Goal: Information Seeking & Learning: Learn about a topic

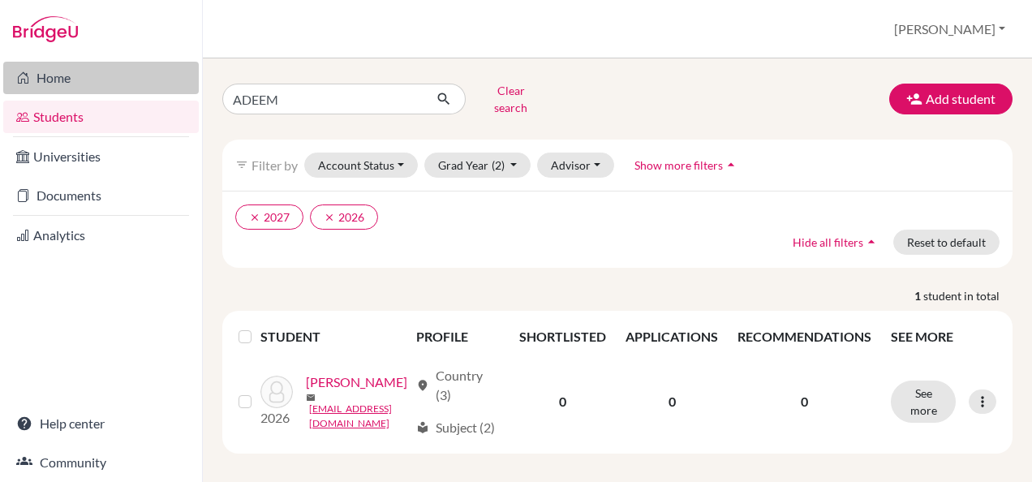
click at [57, 88] on link "Home" at bounding box center [101, 78] width 196 height 32
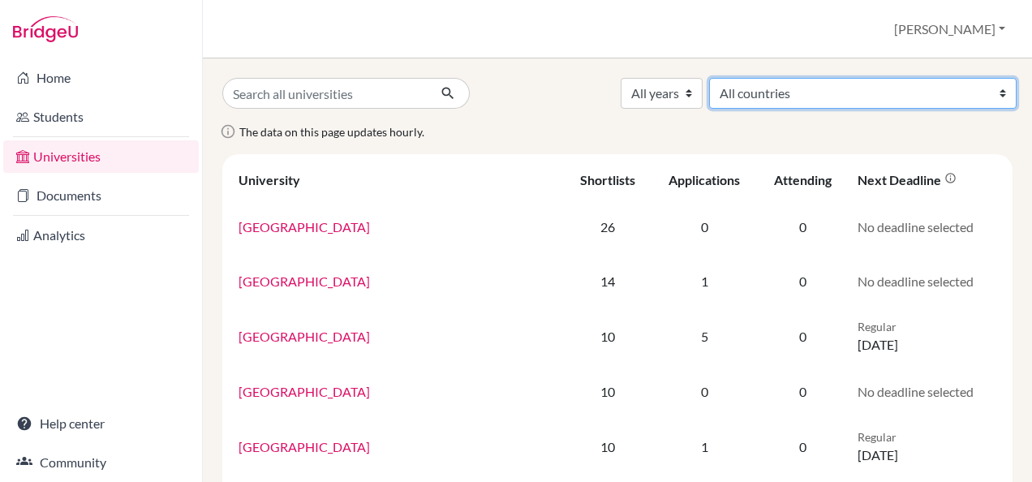
click at [943, 101] on select "All countries [GEOGRAPHIC_DATA] [GEOGRAPHIC_DATA] [GEOGRAPHIC_DATA] [GEOGRAPHIC…" at bounding box center [862, 93] width 307 height 31
select select "106"
click at [829, 78] on select "All countries [GEOGRAPHIC_DATA] [GEOGRAPHIC_DATA] [GEOGRAPHIC_DATA] [GEOGRAPHIC…" at bounding box center [862, 93] width 307 height 31
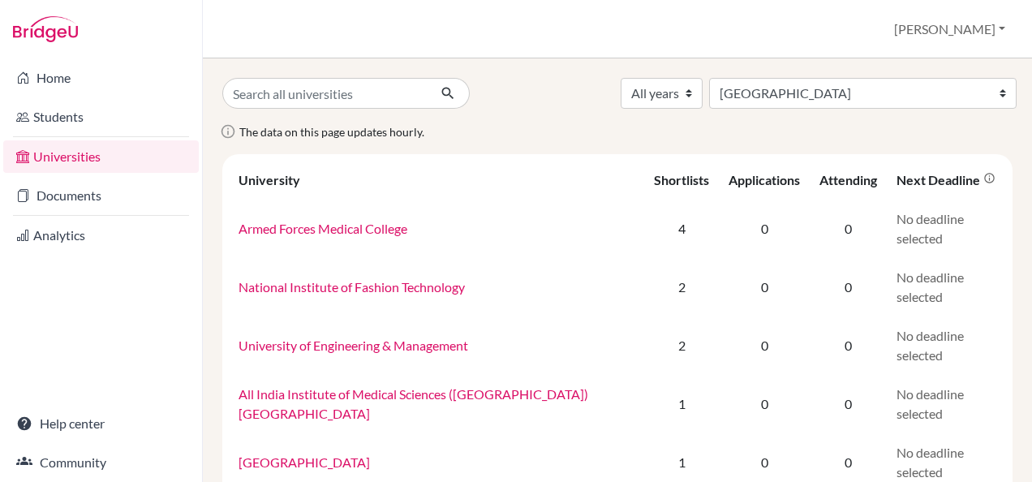
select select "106"
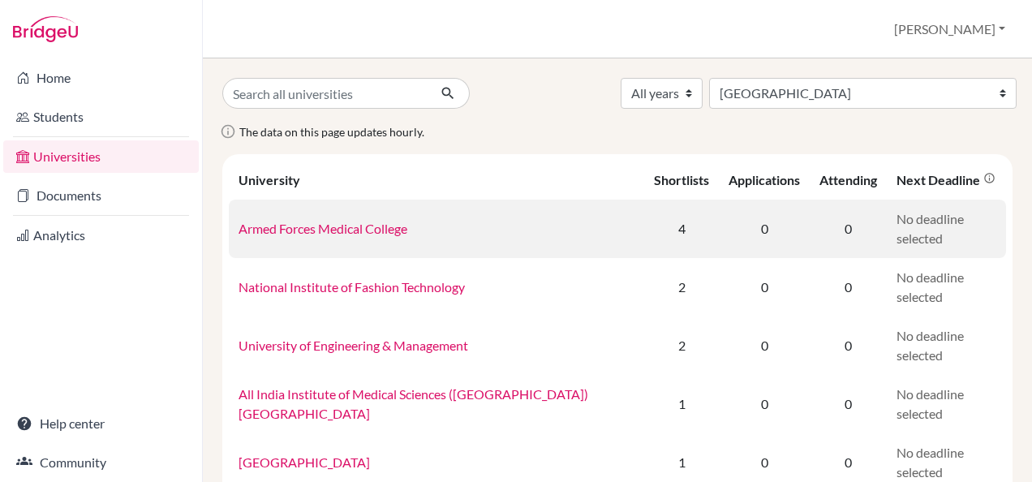
click at [398, 226] on link "Armed Forces Medical College" at bounding box center [323, 228] width 169 height 15
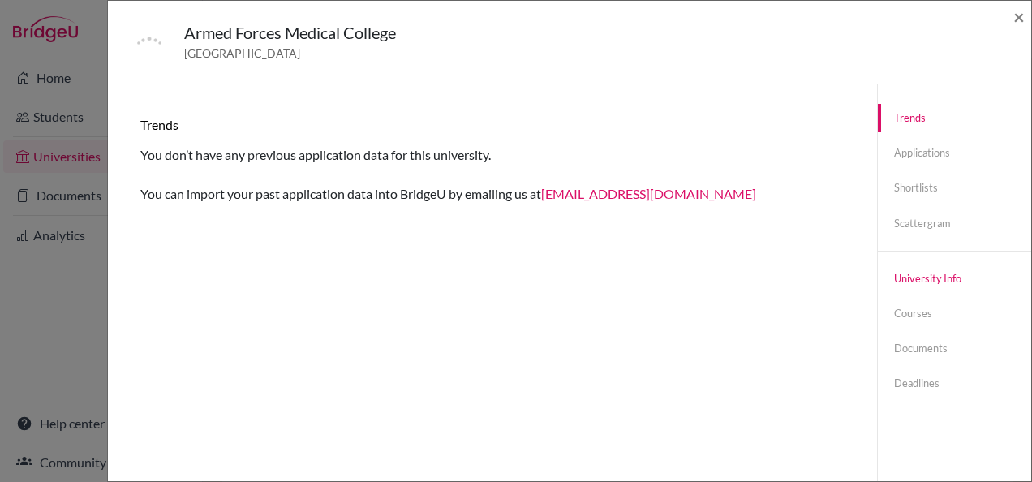
click at [938, 287] on link "University info" at bounding box center [954, 278] width 153 height 28
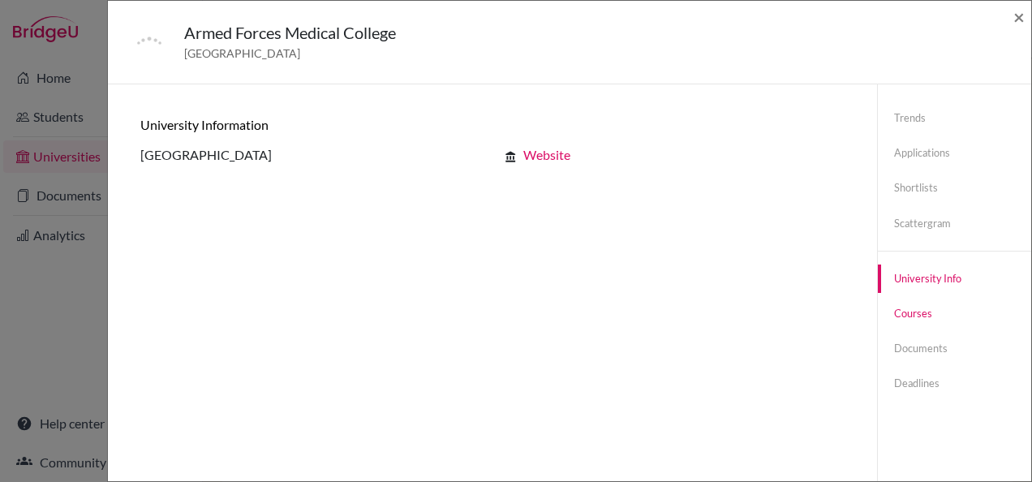
click at [907, 310] on link "Courses" at bounding box center [954, 313] width 153 height 28
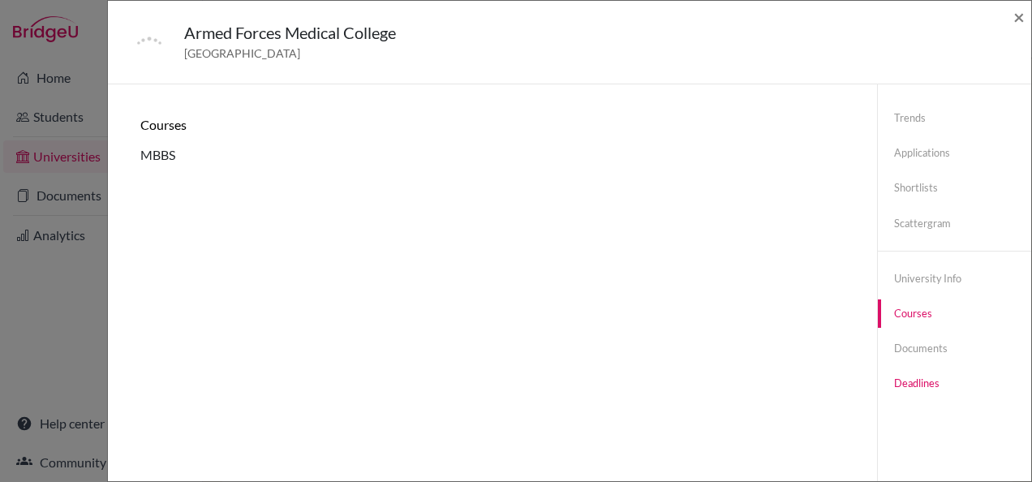
click at [896, 386] on link "Deadlines" at bounding box center [954, 383] width 153 height 28
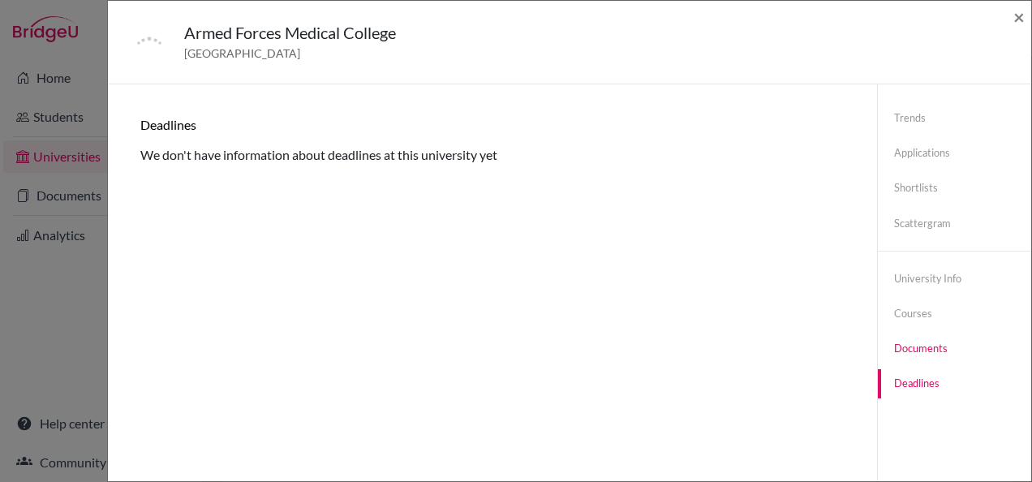
click at [894, 351] on link "Documents" at bounding box center [954, 348] width 153 height 28
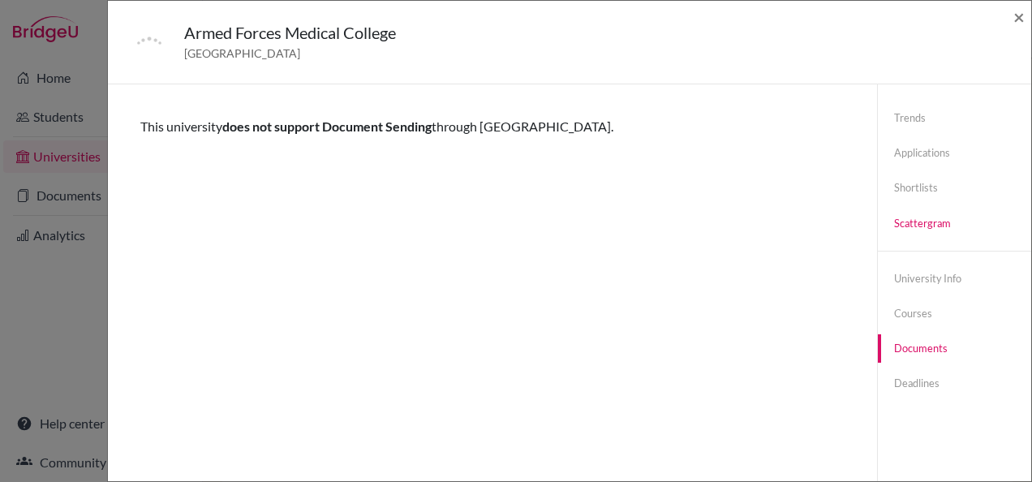
click at [908, 219] on link "Scattergram" at bounding box center [954, 223] width 153 height 28
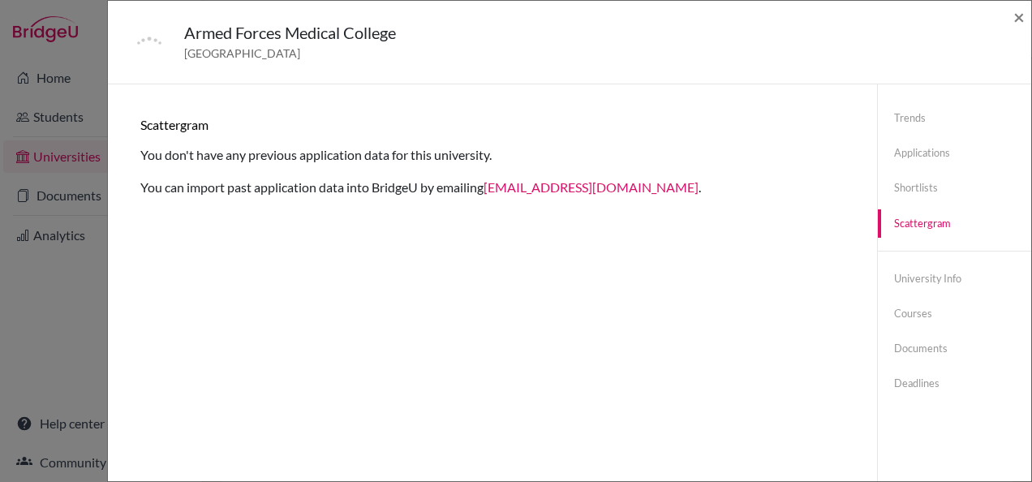
click at [32, 277] on div "Armed Forces Medical College India × Trends You don’t have any previous applica…" at bounding box center [516, 241] width 1032 height 482
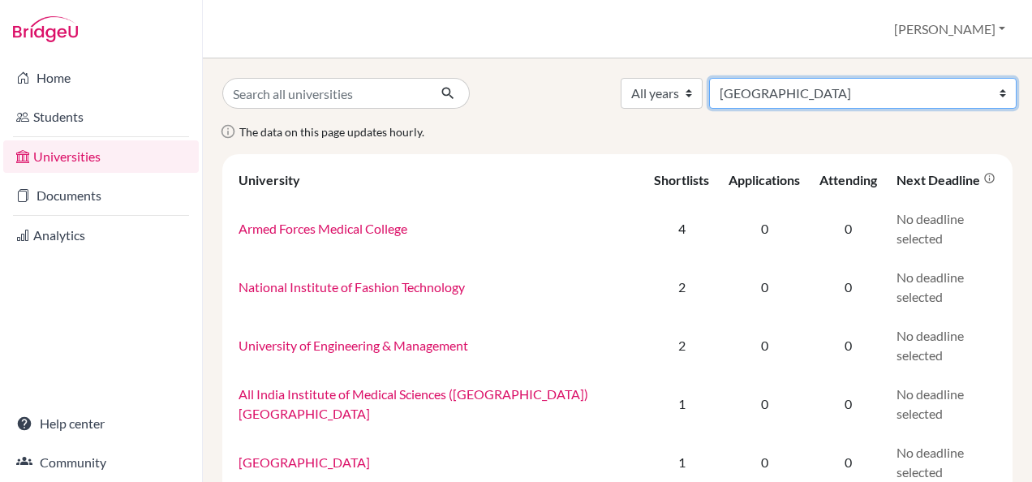
click at [991, 91] on select "All countries [GEOGRAPHIC_DATA] [GEOGRAPHIC_DATA] [GEOGRAPHIC_DATA] [GEOGRAPHIC…" at bounding box center [862, 93] width 307 height 31
click at [995, 91] on select "All countries [GEOGRAPHIC_DATA] [GEOGRAPHIC_DATA] [GEOGRAPHIC_DATA] [GEOGRAPHIC…" at bounding box center [862, 93] width 307 height 31
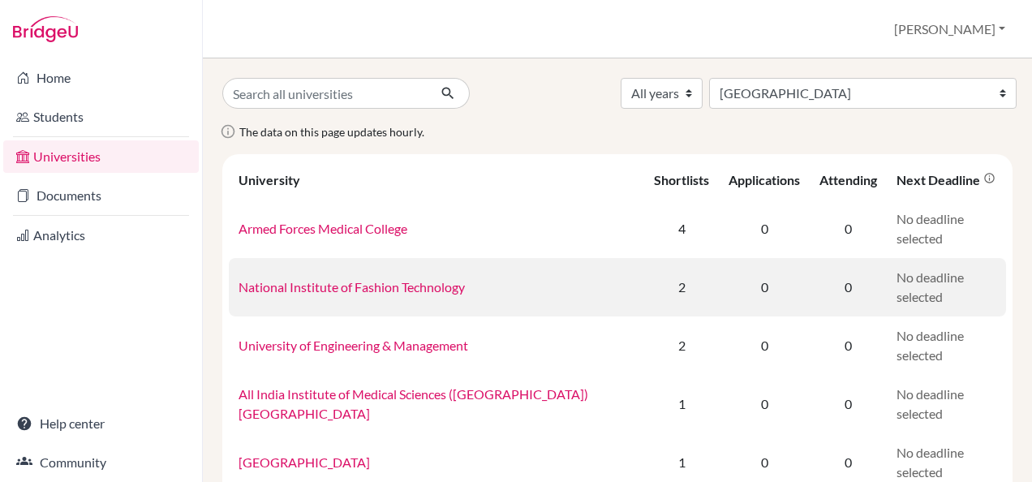
click at [278, 280] on link "National Institute of Fashion Technology" at bounding box center [352, 286] width 226 height 15
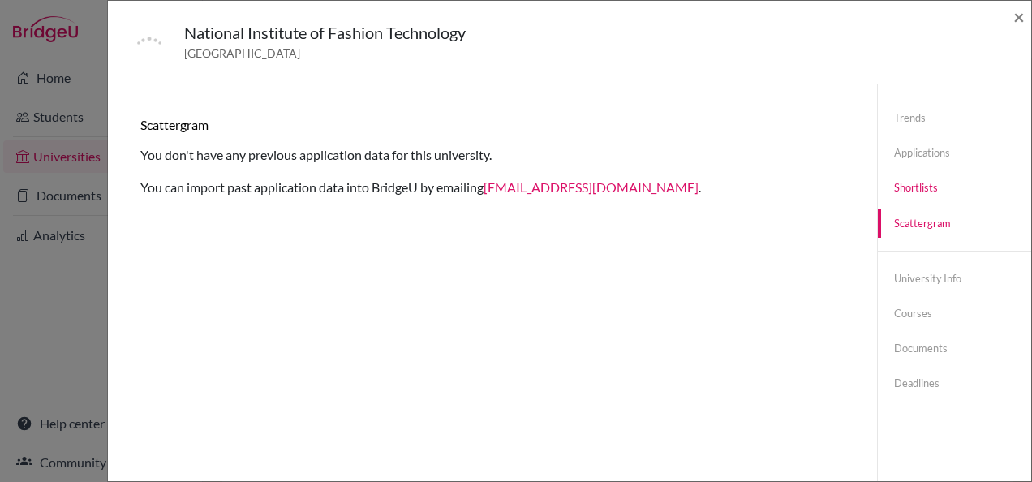
click at [915, 183] on link "Shortlists" at bounding box center [954, 188] width 153 height 28
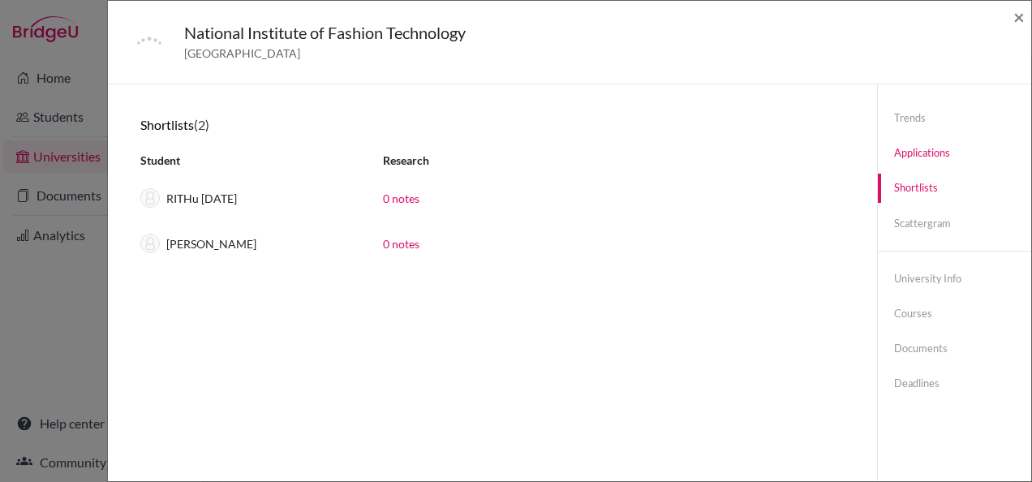
click at [917, 148] on link "Applications" at bounding box center [954, 153] width 153 height 28
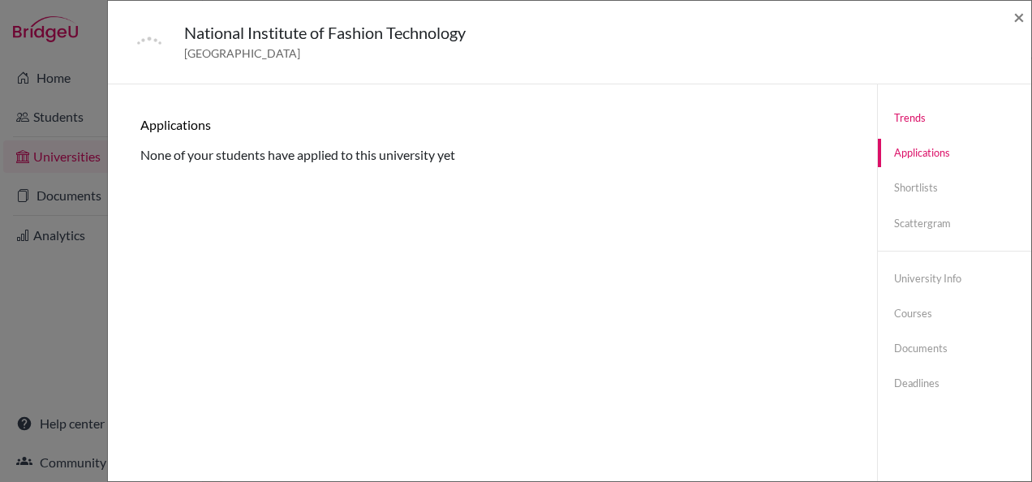
click at [905, 114] on link "Trends" at bounding box center [954, 118] width 153 height 28
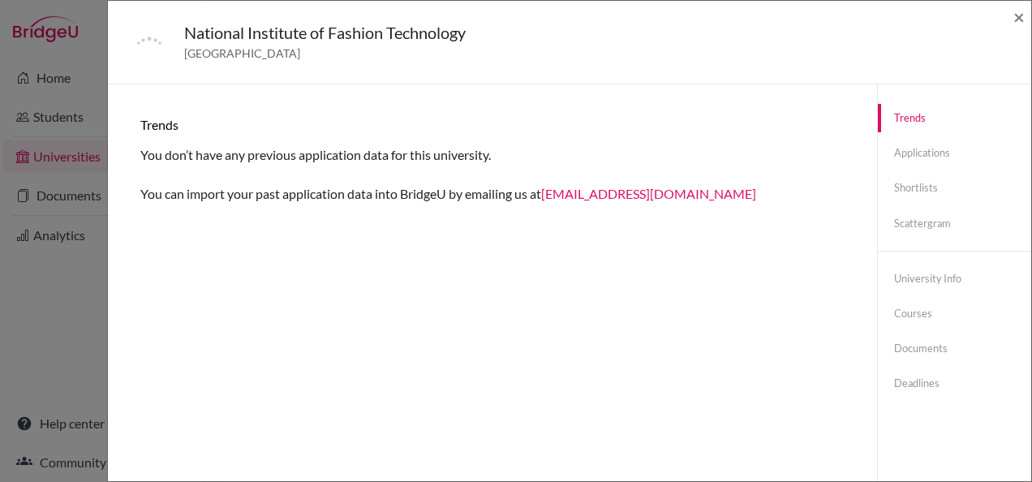
click at [61, 323] on div "National Institute of Fashion Technology India × Trends You don’t have any prev…" at bounding box center [516, 241] width 1032 height 482
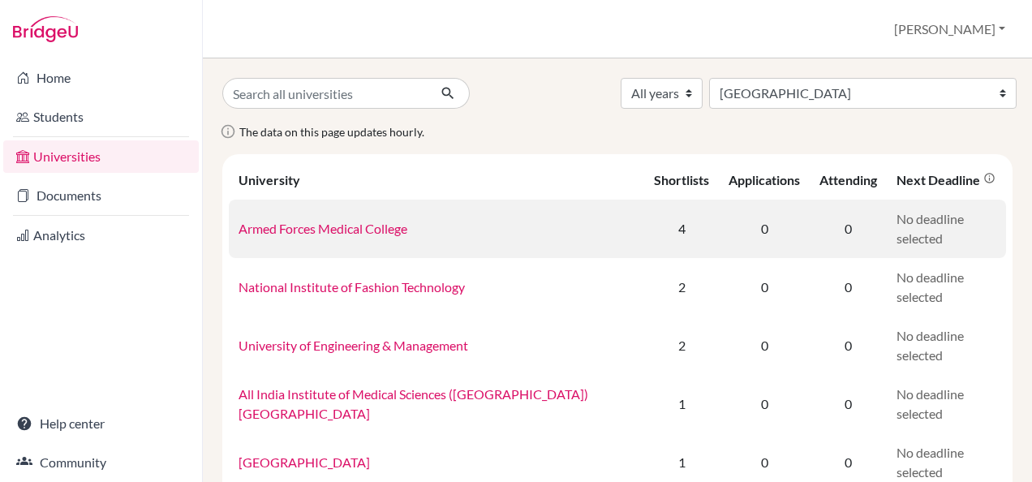
click at [644, 235] on td "4" at bounding box center [681, 229] width 75 height 58
click at [366, 224] on link "Armed Forces Medical College" at bounding box center [323, 228] width 169 height 15
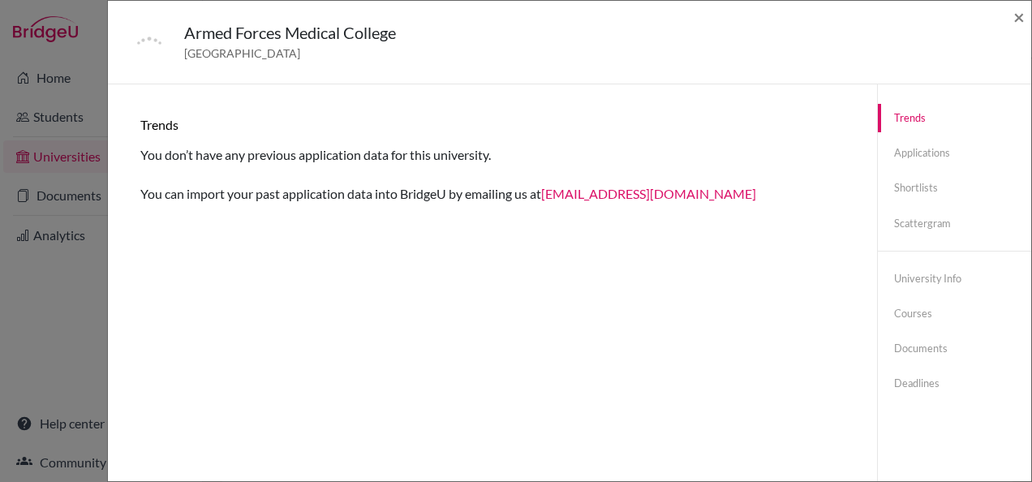
click at [58, 322] on div "Armed Forces Medical College India × Trends You don’t have any previous applica…" at bounding box center [516, 241] width 1032 height 482
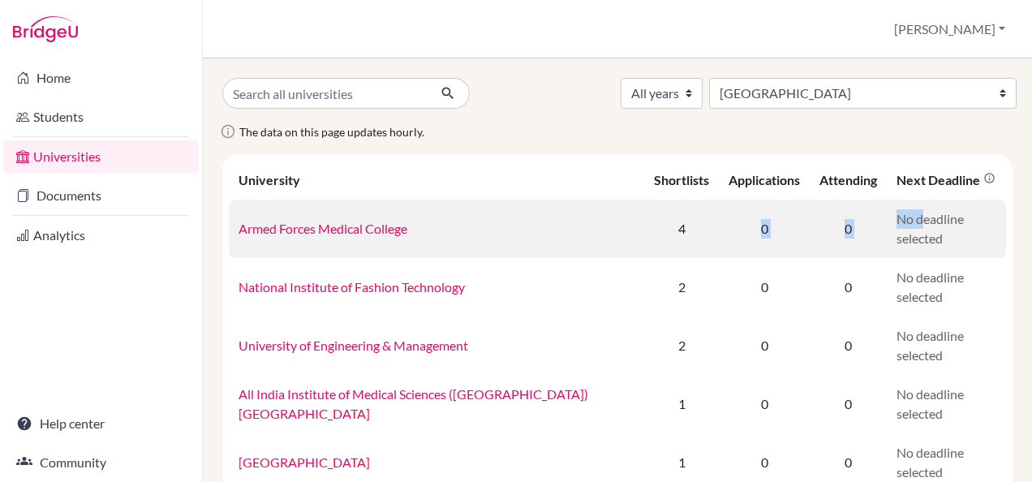
drag, startPoint x: 883, startPoint y: 226, endPoint x: 711, endPoint y: 226, distance: 172.0
click at [711, 226] on tr "Armed Forces Medical College 4 0 0 No deadline selected" at bounding box center [617, 229] width 777 height 58
click at [719, 226] on td "0" at bounding box center [764, 229] width 91 height 58
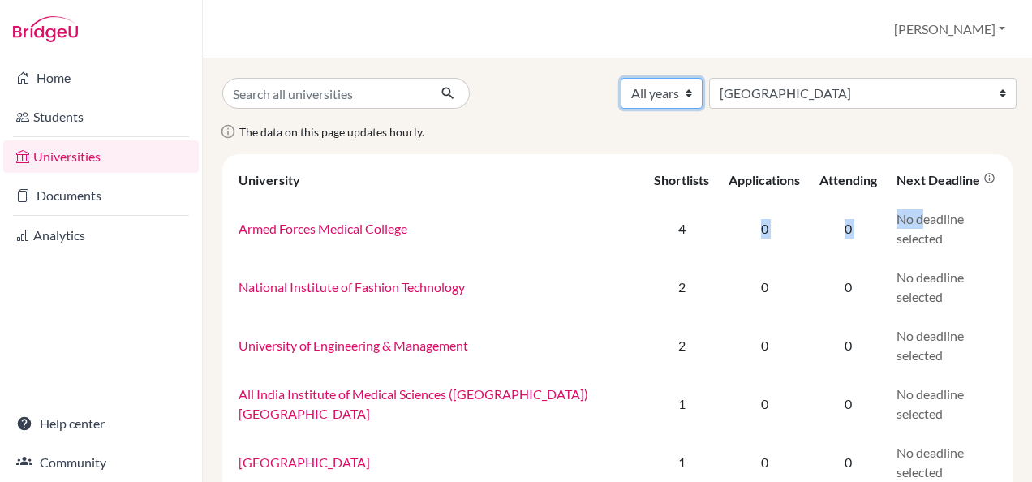
click at [703, 95] on select "All years 2828 2028 2027 2026 2025 2024" at bounding box center [662, 93] width 82 height 31
select select "2828"
click at [703, 78] on select "All years 2828 2028 2027 2026 2025 2024" at bounding box center [662, 93] width 82 height 31
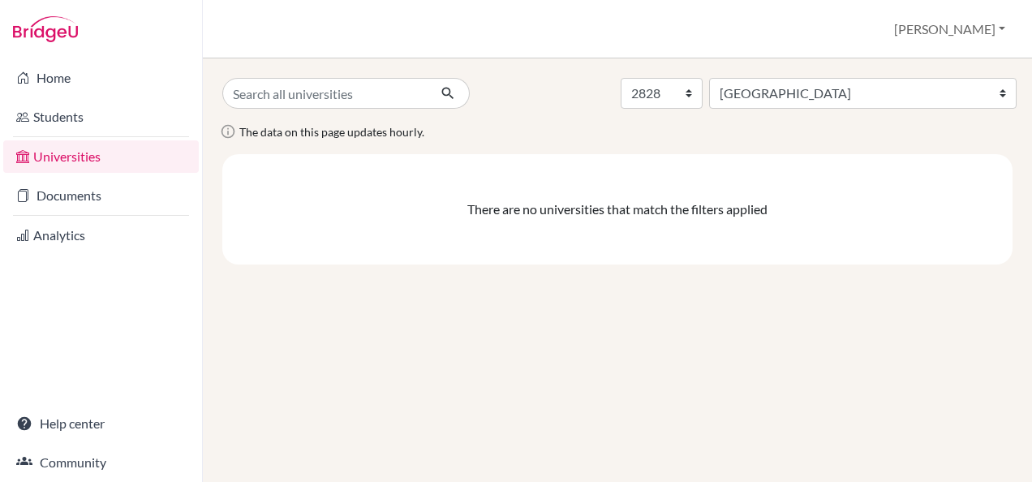
select select "2828"
select select "106"
click at [703, 91] on select "All years 2828 2028 2027 2026 2025 2024" at bounding box center [662, 93] width 82 height 31
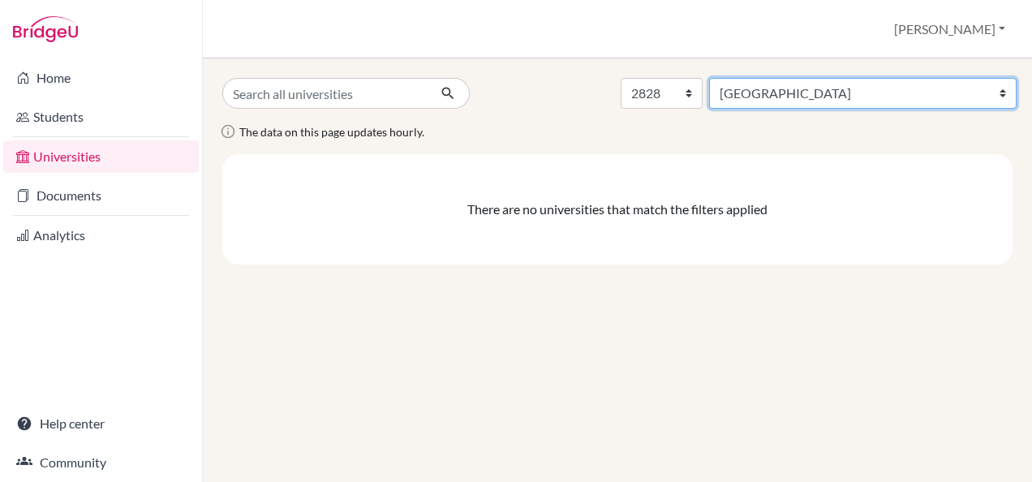
click at [1002, 88] on select "All countries Australia Bulgaria Canada Germany Hong Kong (China) India Japan N…" at bounding box center [862, 93] width 307 height 31
select select
click at [841, 78] on select "All countries Australia Bulgaria Canada Germany Hong Kong (China) India Japan N…" at bounding box center [862, 93] width 307 height 31
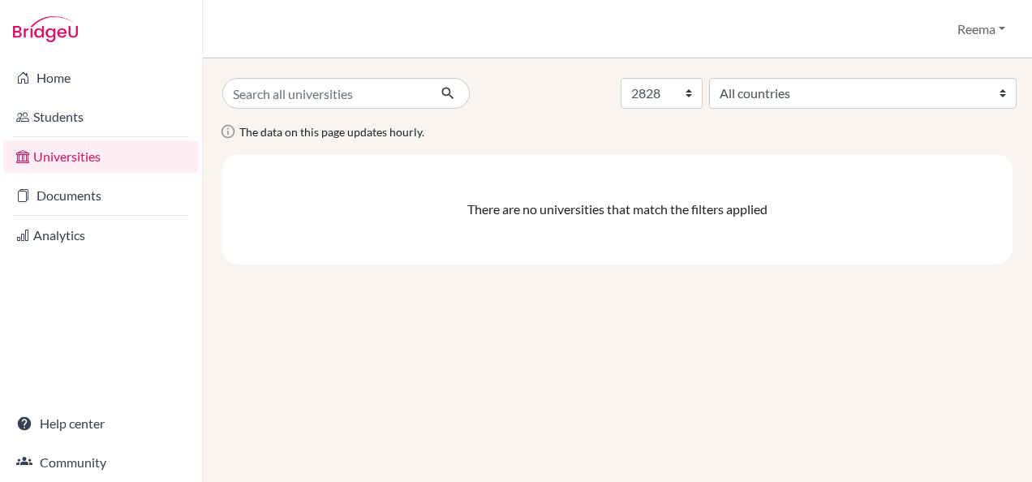
select select "2828"
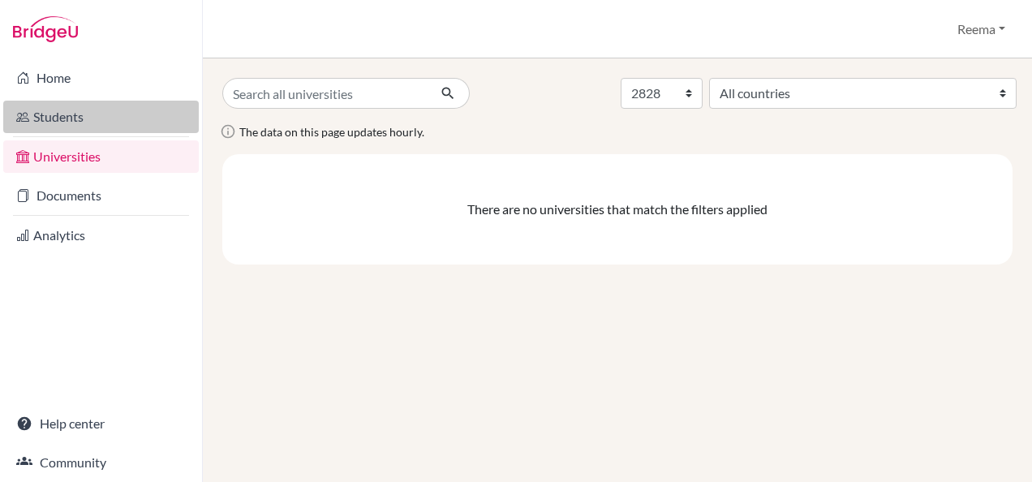
click at [42, 114] on link "Students" at bounding box center [101, 117] width 196 height 32
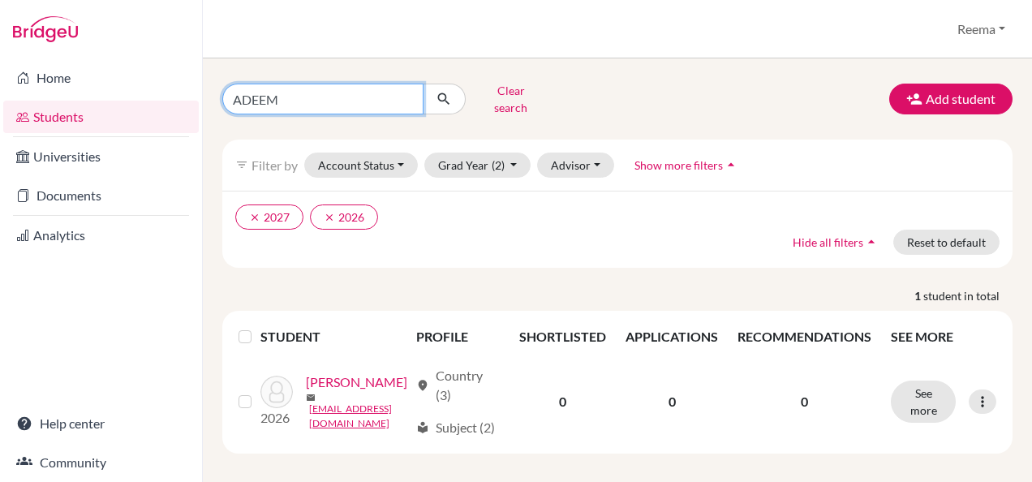
click at [253, 97] on input "ADEEM" at bounding box center [322, 99] width 201 height 31
type input "[PERSON_NAME]"
click button "submit" at bounding box center [444, 99] width 43 height 31
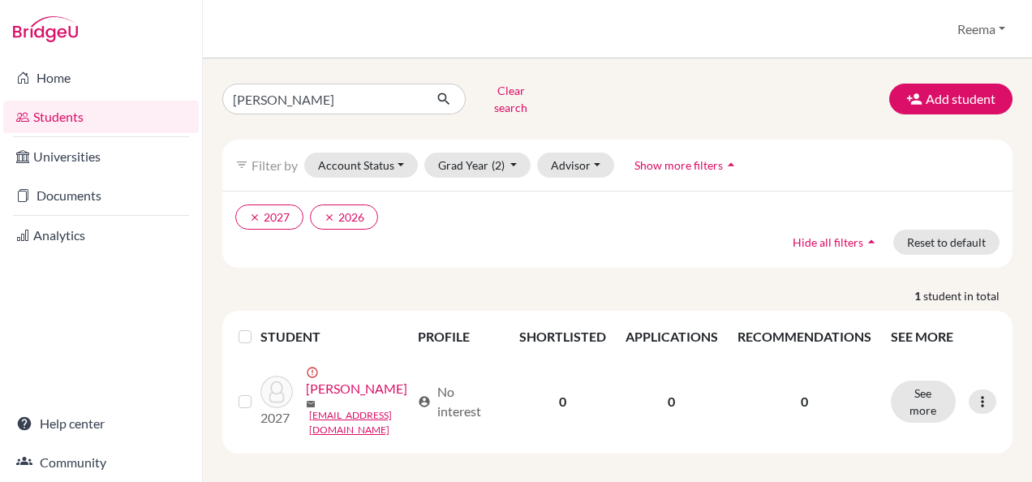
scroll to position [11, 0]
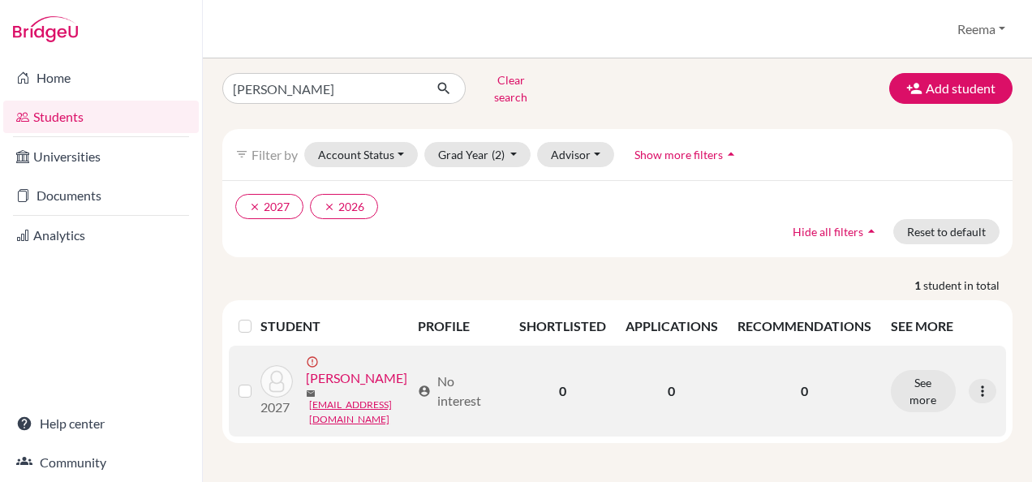
click at [306, 388] on link "[PERSON_NAME]" at bounding box center [356, 377] width 101 height 19
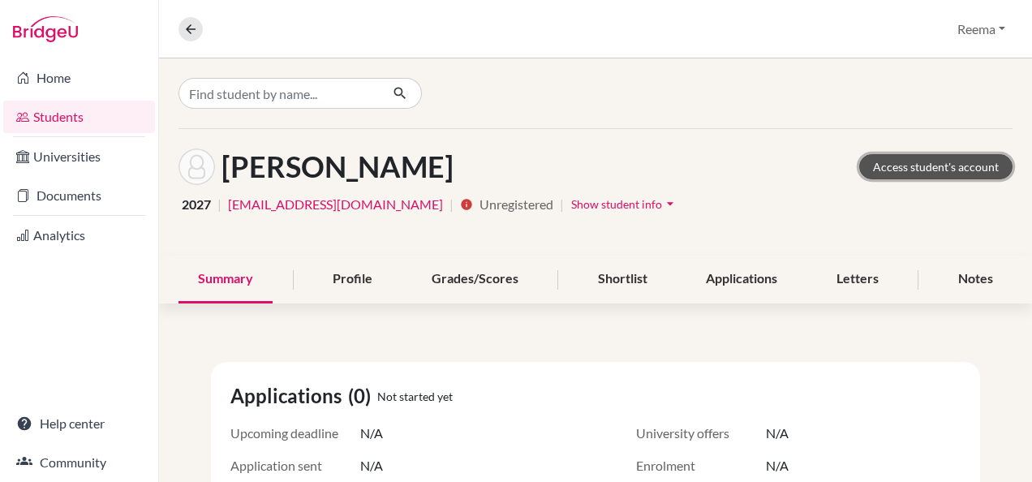
click at [905, 168] on link "Access student's account" at bounding box center [935, 166] width 153 height 25
